Goal: Transaction & Acquisition: Register for event/course

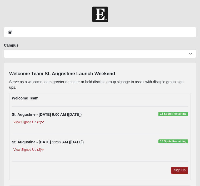
scroll to position [69, 0]
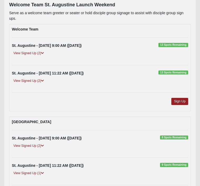
click at [166, 44] on span "13 Spots Remaining" at bounding box center [174, 45] width 30 height 4
click at [165, 44] on span "13 Spots Remaining" at bounding box center [174, 45] width 30 height 4
click at [30, 55] on link "View Signed Up (2)" at bounding box center [29, 54] width 34 height 6
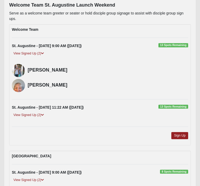
click at [71, 68] on h4 "[PERSON_NAME]" at bounding box center [108, 70] width 161 height 6
click at [112, 64] on div "[PERSON_NAME]" at bounding box center [108, 70] width 161 height 13
click at [89, 88] on div "[PERSON_NAME]" at bounding box center [108, 85] width 161 height 13
click at [178, 48] on div "St. Augustine - [DATE] 9:00 AM ([DATE]) 13 Spots Remaining" at bounding box center [100, 46] width 184 height 6
click at [184, 136] on link "Sign Up" at bounding box center [179, 135] width 17 height 7
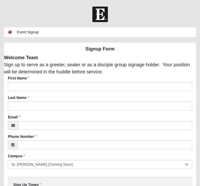
scroll to position [47, 0]
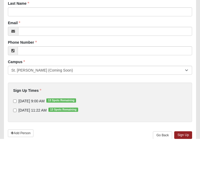
type input "Terri"
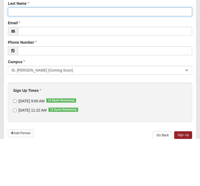
click at [70, 56] on input "Last Name" at bounding box center [100, 59] width 184 height 9
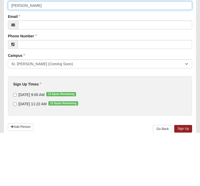
type input "Turner"
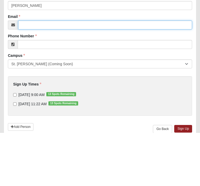
click at [56, 75] on input "Email" at bounding box center [105, 78] width 174 height 9
type input "turnerterri64@att.net"
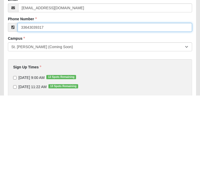
scroll to position [30, 0]
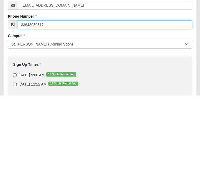
type input "33643039317"
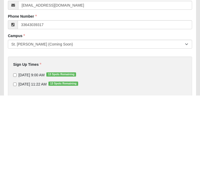
click at [17, 164] on input "11/2/2025 9:00 AM 13 Spots Remaining" at bounding box center [14, 165] width 3 height 3
checkbox input "true"
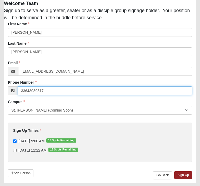
click at [61, 88] on input "33643039317" at bounding box center [105, 90] width 175 height 9
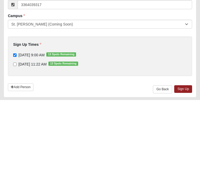
click at [184, 171] on link "Sign Up" at bounding box center [183, 175] width 18 height 8
type input "(336) 403-9317"
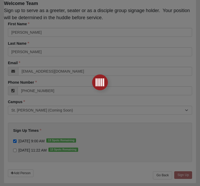
scroll to position [0, 0]
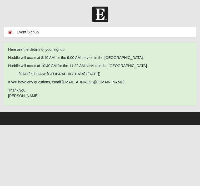
click at [146, 125] on html "Log In Event Signup Event Signup Error Here are the details of your signup: Hud…" at bounding box center [100, 62] width 200 height 125
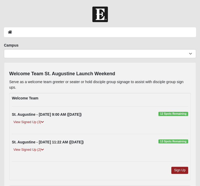
scroll to position [125, 0]
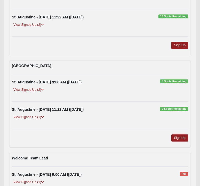
click at [28, 90] on link "View Signed Up (2)" at bounding box center [29, 90] width 34 height 6
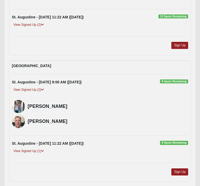
click at [35, 152] on link "View Signed Up (1)" at bounding box center [29, 152] width 34 height 6
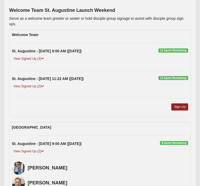
scroll to position [63, 0]
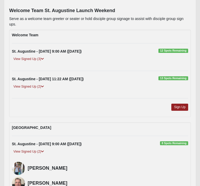
click at [30, 88] on link "View Signed Up (2)" at bounding box center [29, 87] width 34 height 6
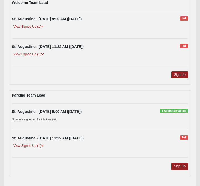
scroll to position [371, 0]
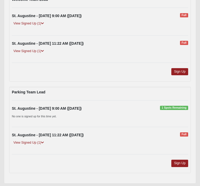
click at [37, 145] on link "View Signed Up (1)" at bounding box center [29, 143] width 34 height 6
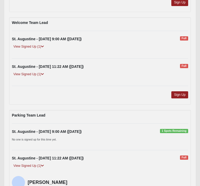
scroll to position [334, 0]
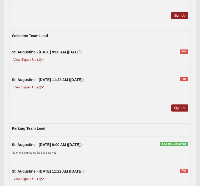
click at [32, 90] on link "View Signed Up (1)" at bounding box center [29, 88] width 34 height 6
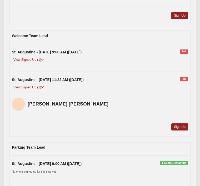
click at [36, 61] on link "View Signed Up (1)" at bounding box center [29, 60] width 34 height 6
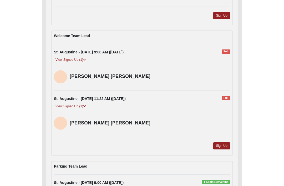
scroll to position [292, 0]
